Goal: Information Seeking & Learning: Find specific page/section

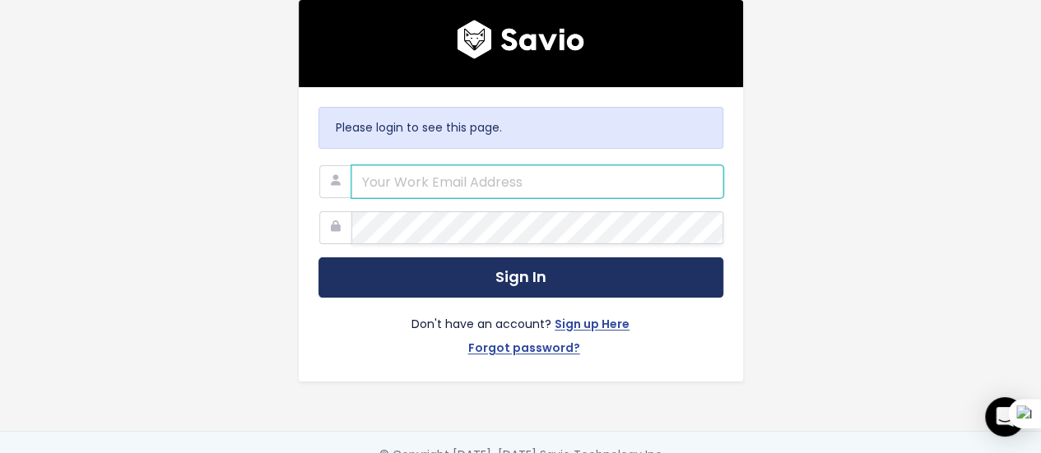
type input "[PERSON_NAME][EMAIL_ADDRESS][PERSON_NAME][DOMAIN_NAME]"
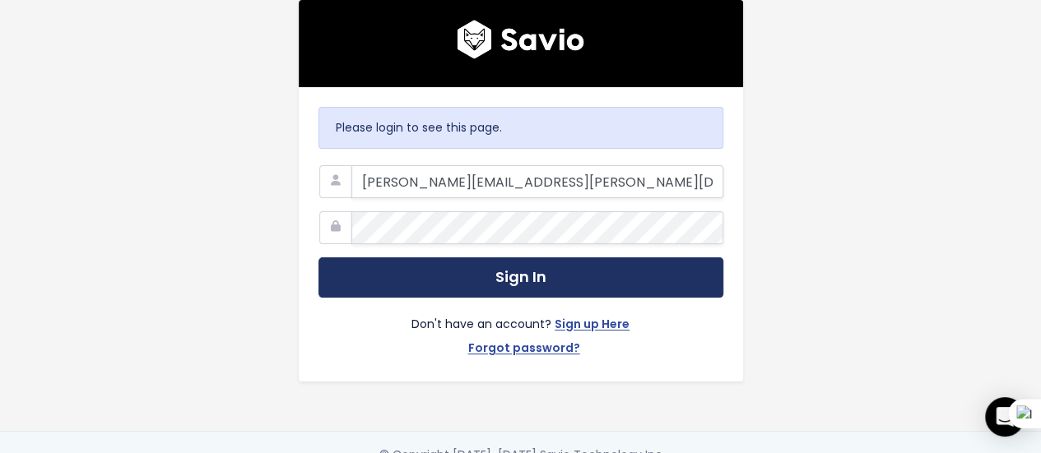
click at [499, 281] on button "Sign In" at bounding box center [520, 278] width 405 height 40
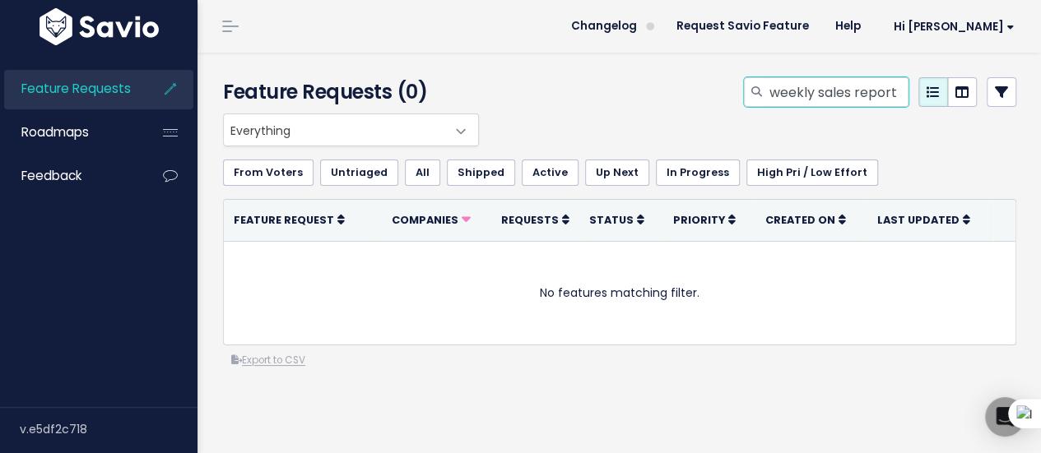
click at [768, 99] on input "weekly sales report" at bounding box center [838, 92] width 141 height 30
type input "front office"
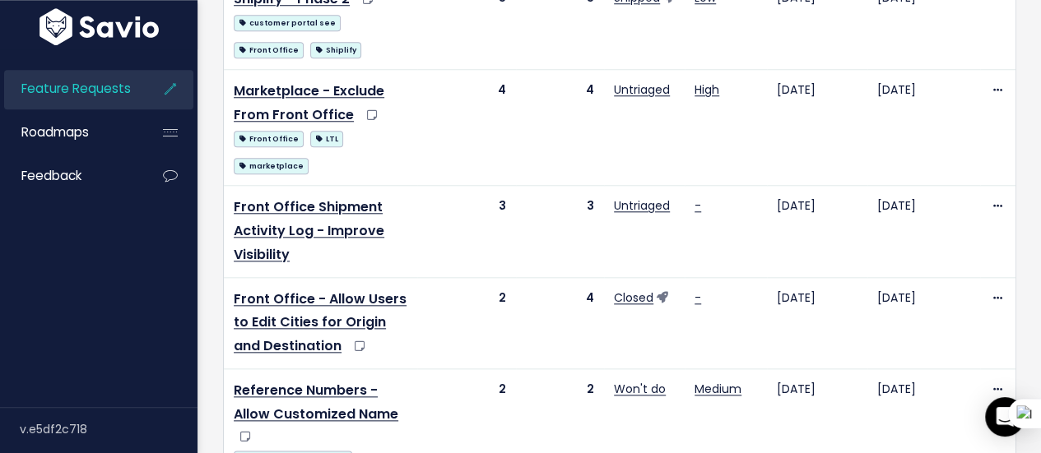
scroll to position [762, 0]
